Goal: Information Seeking & Learning: Learn about a topic

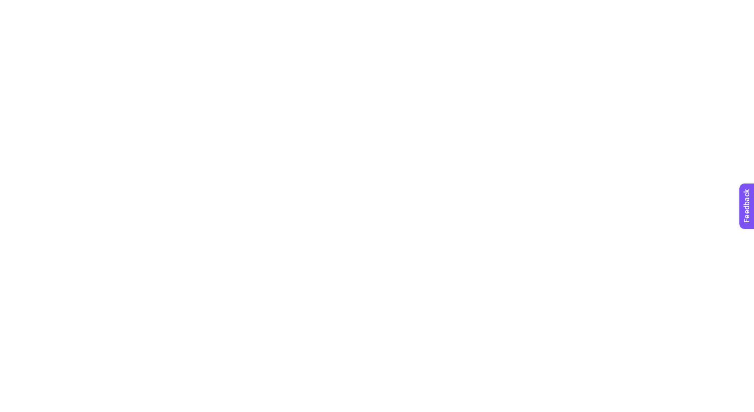
click at [664, 4] on html at bounding box center [377, 2] width 754 height 4
click at [664, 17] on div at bounding box center [377, 206] width 754 height 412
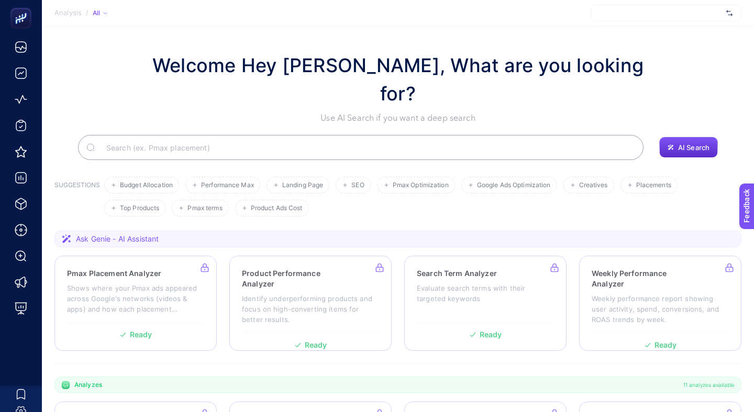
click at [664, 17] on div at bounding box center [665, 13] width 151 height 17
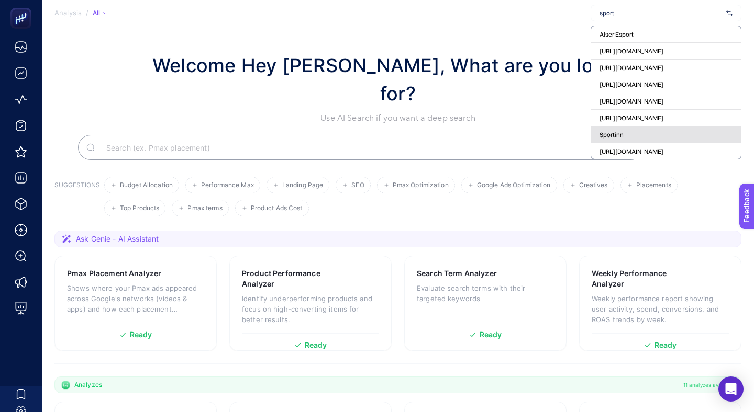
scroll to position [45, 0]
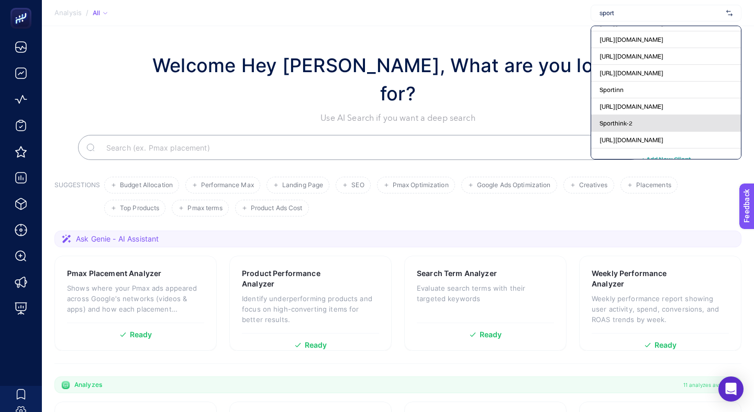
type input "sport"
click at [639, 115] on div "Sporthink-2" at bounding box center [666, 123] width 150 height 17
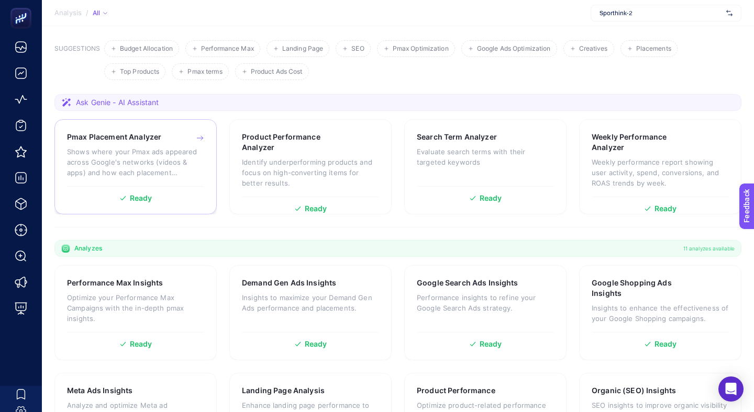
scroll to position [238, 0]
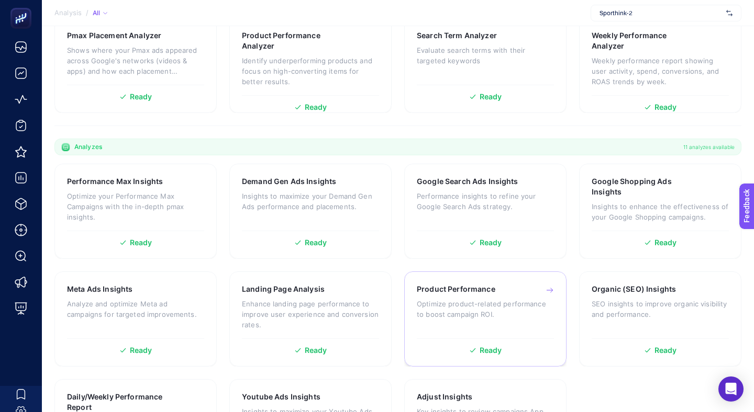
click at [428, 284] on div "Product Performance Optimize product-related performance to boost campaign ROI." at bounding box center [485, 308] width 137 height 49
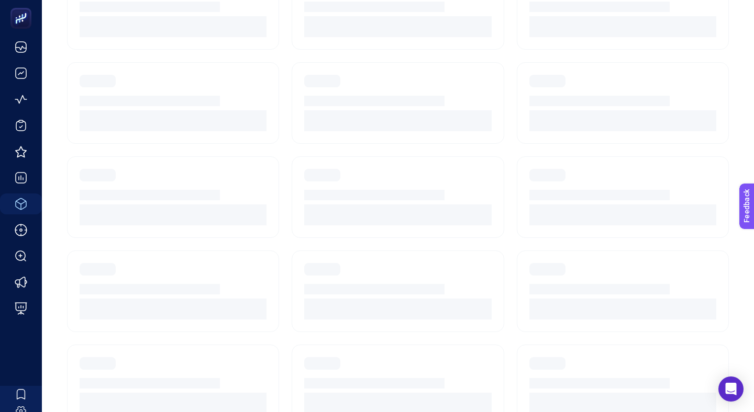
scroll to position [72, 0]
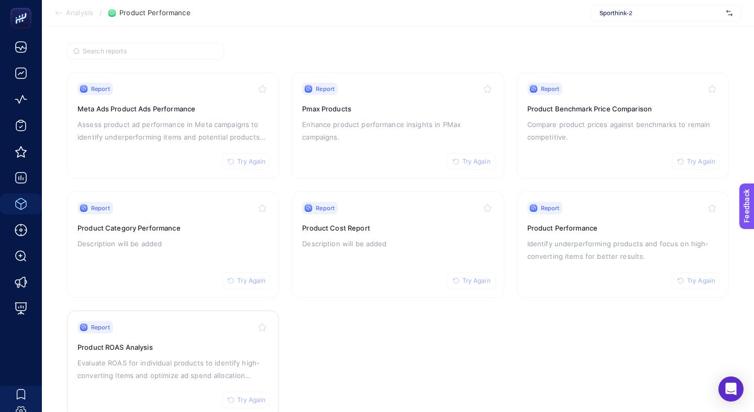
click at [178, 357] on p "Evaluate ROAS for individual products to identify high-converting items and opt…" at bounding box center [172, 369] width 191 height 25
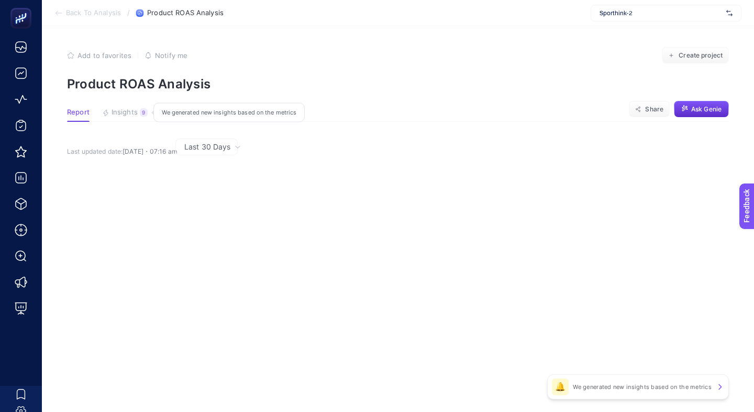
click at [124, 108] on span "Insights" at bounding box center [124, 112] width 26 height 8
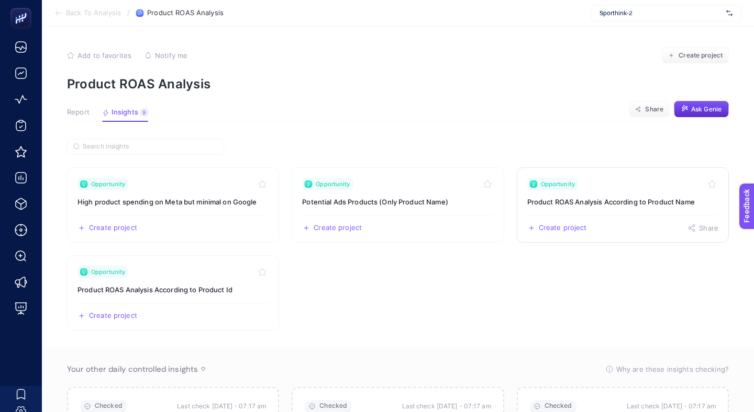
click at [614, 178] on div "Opportunity" at bounding box center [622, 184] width 191 height 13
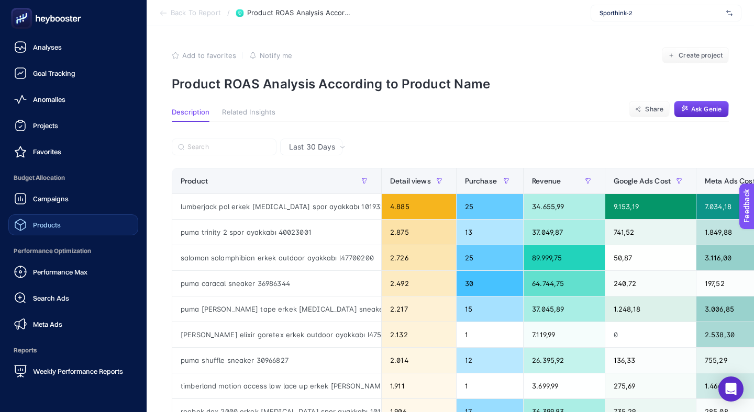
click at [91, 215] on link "Products" at bounding box center [73, 225] width 130 height 21
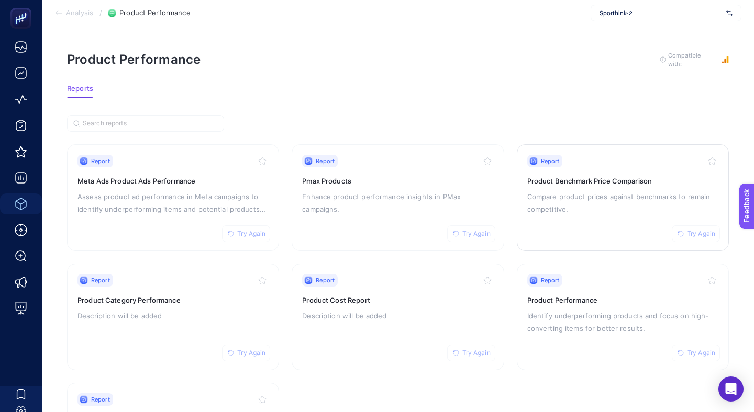
click at [548, 190] on p "Compare product prices against benchmarks to remain competitive." at bounding box center [622, 202] width 191 height 25
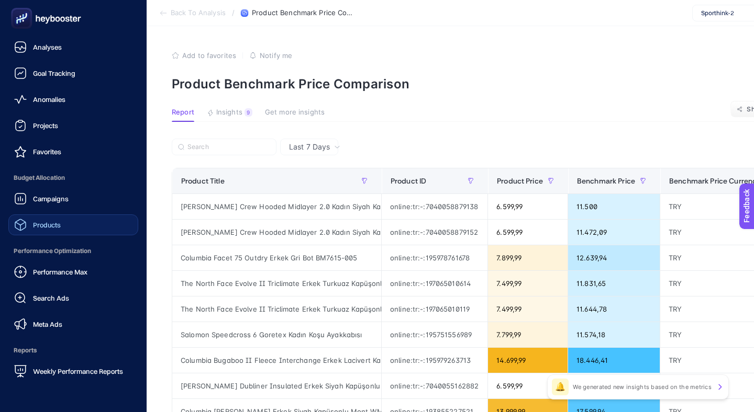
click at [60, 215] on link "Products" at bounding box center [73, 225] width 130 height 21
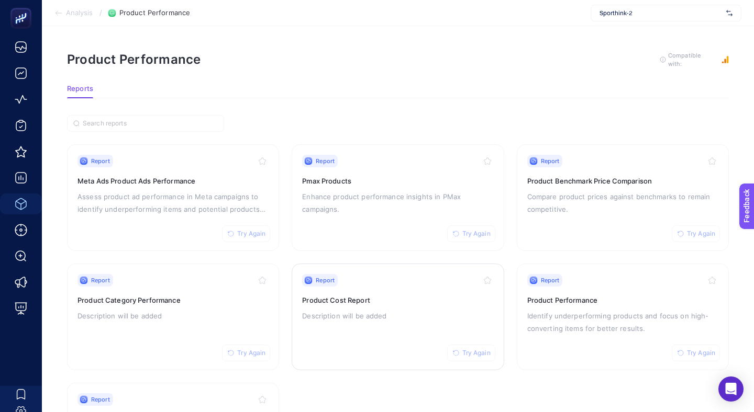
scroll to position [61, 0]
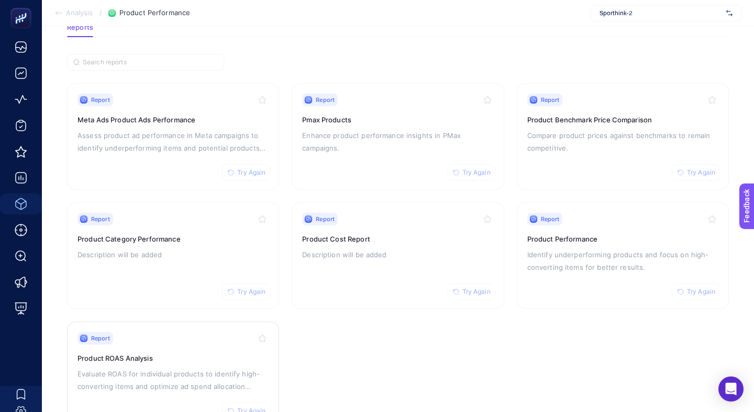
click at [173, 397] on link "Report Try Again Product ROAS Analysis Evaluate ROAS for individual products to…" at bounding box center [173, 375] width 212 height 107
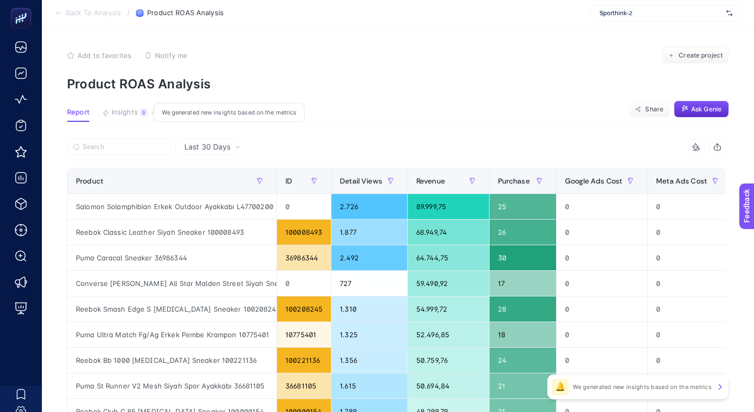
click at [115, 108] on span "Insights" at bounding box center [124, 112] width 26 height 8
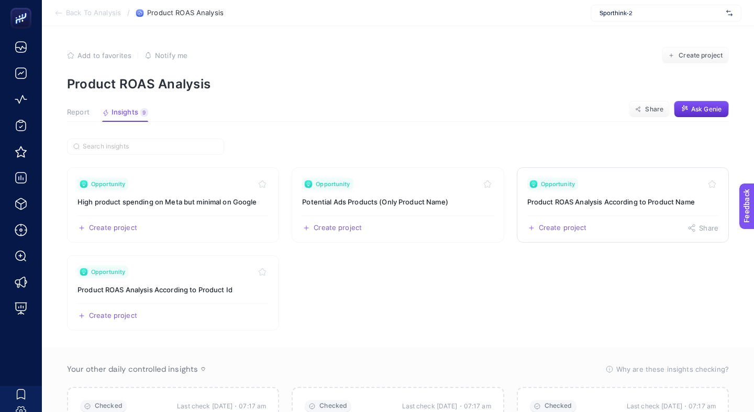
click at [564, 167] on link "Opportunity Product ROAS Analysis According to Product Name Create project Share" at bounding box center [623, 204] width 212 height 75
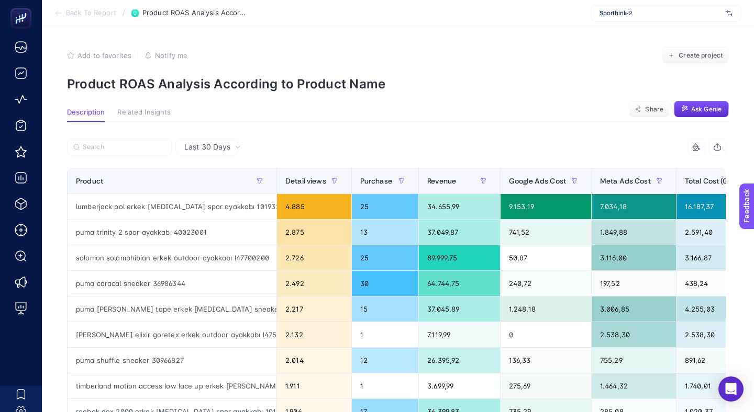
click at [84, 11] on span "Back To Report" at bounding box center [91, 13] width 50 height 8
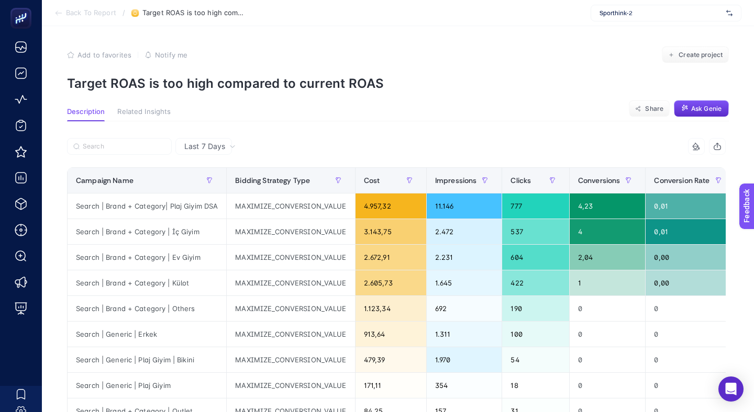
scroll to position [0, 108]
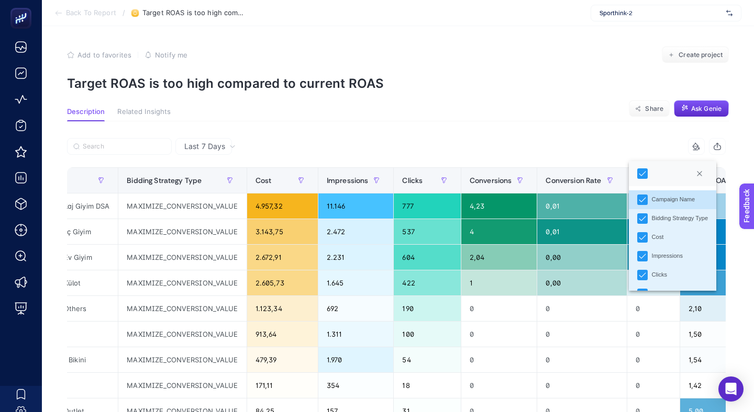
scroll to position [6, 42]
